Goal: Transaction & Acquisition: Purchase product/service

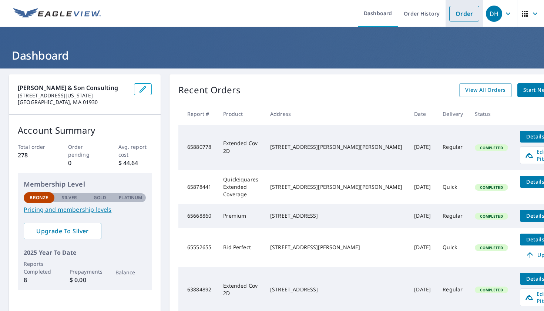
click at [472, 9] on link "Order" at bounding box center [464, 14] width 30 height 16
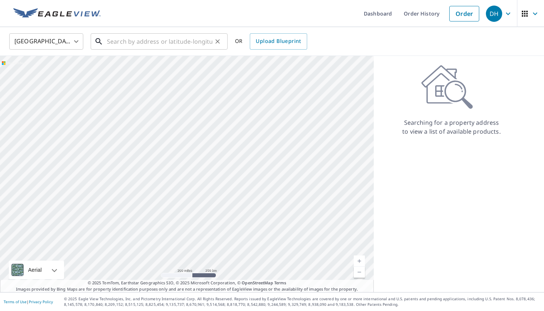
click at [184, 43] on input "text" at bounding box center [159, 41] width 105 height 21
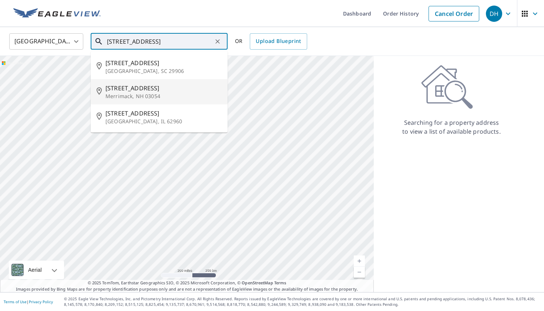
click at [151, 89] on span "[STREET_ADDRESS]" at bounding box center [163, 88] width 116 height 9
type input "[STREET_ADDRESS]"
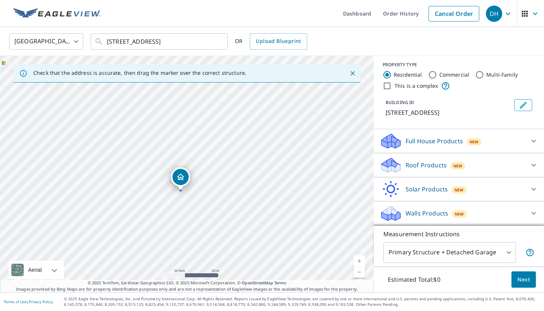
click at [534, 163] on icon at bounding box center [533, 165] width 9 height 9
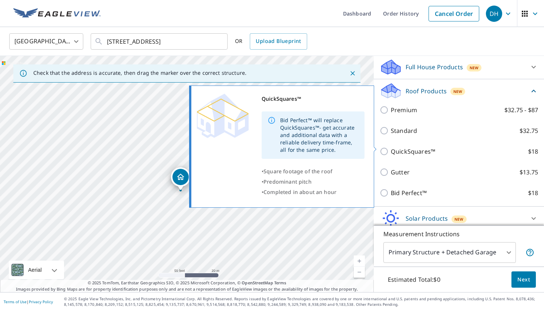
scroll to position [83, 0]
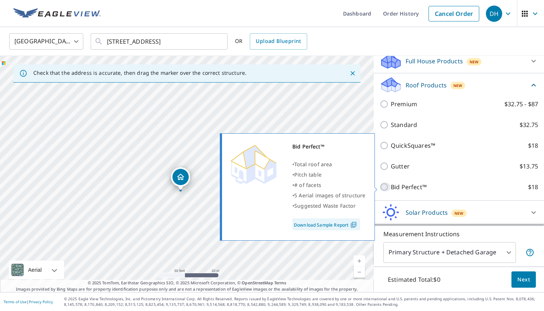
click at [383, 188] on input "Bid Perfect™ $18" at bounding box center [385, 186] width 11 height 9
checkbox input "true"
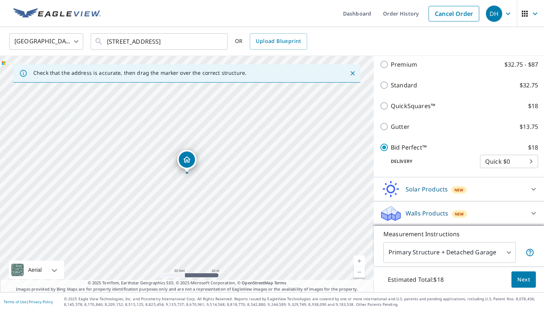
scroll to position [134, 0]
click at [527, 279] on span "Next" at bounding box center [523, 279] width 13 height 9
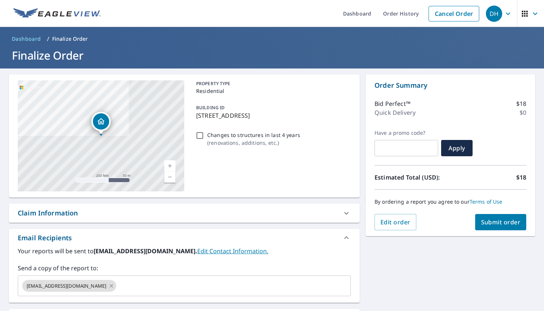
click at [503, 224] on span "Submit order" at bounding box center [501, 222] width 40 height 8
checkbox input "true"
